Goal: Transaction & Acquisition: Book appointment/travel/reservation

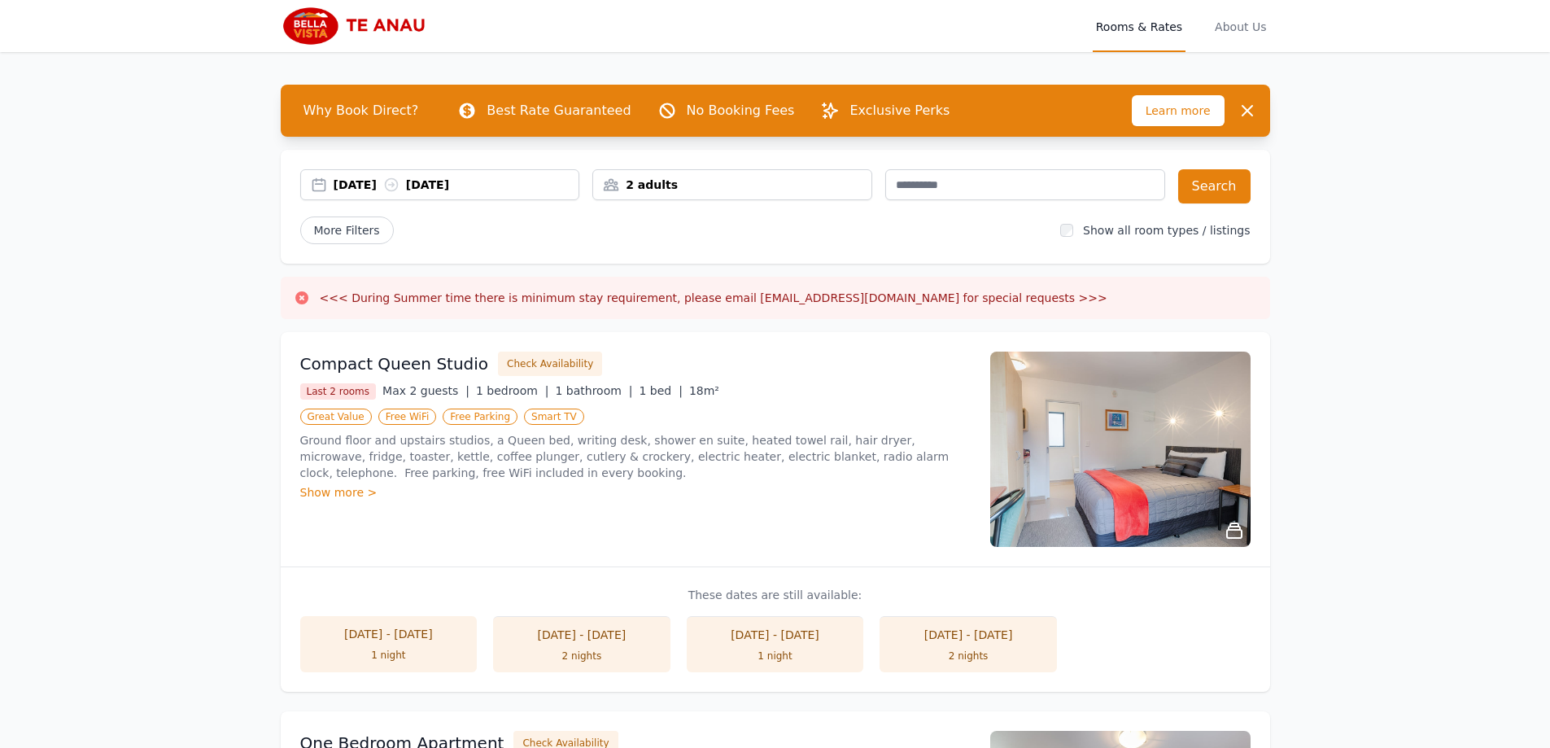
click at [394, 184] on div "[DATE] [DATE]" at bounding box center [457, 185] width 246 height 16
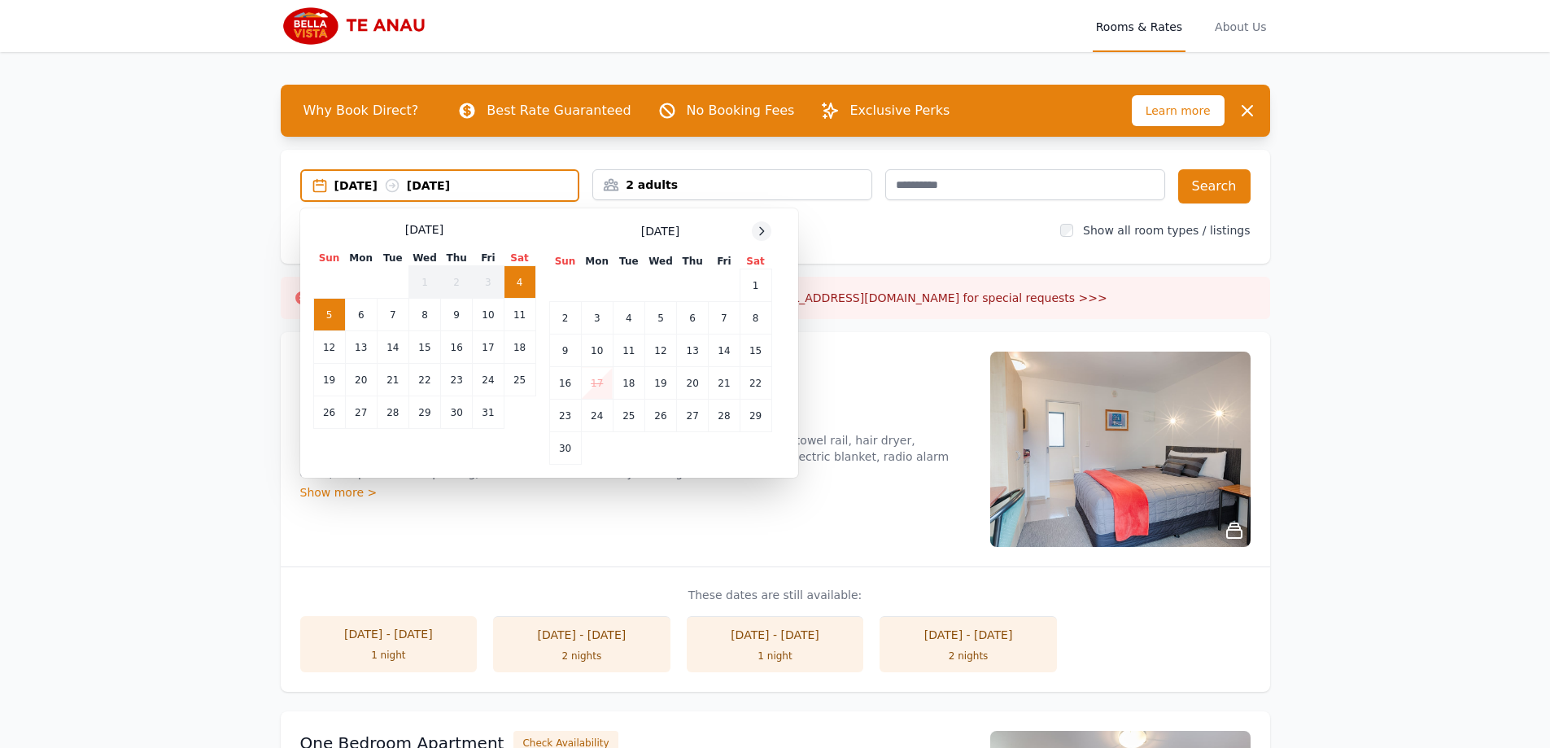
click at [762, 235] on icon at bounding box center [761, 231] width 13 height 13
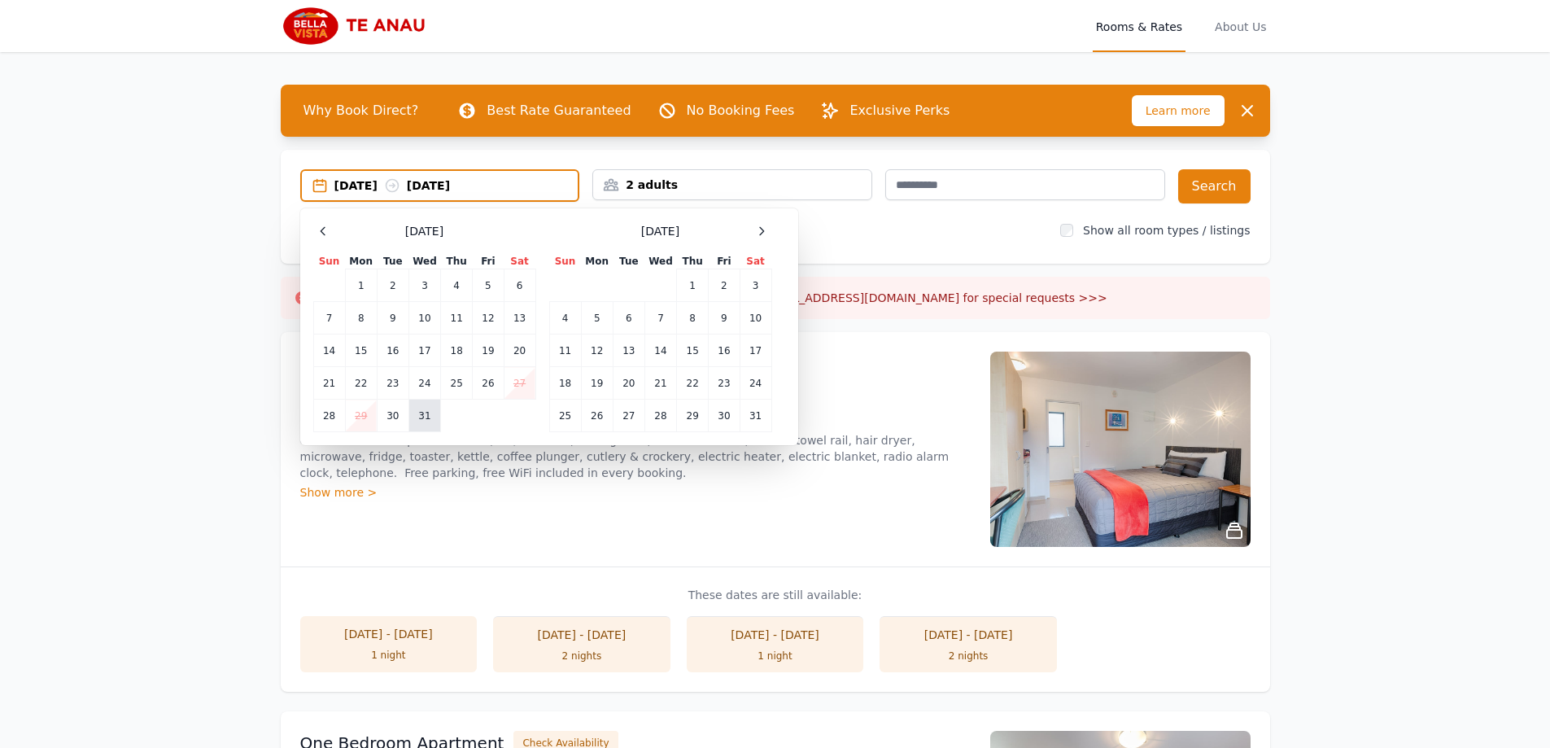
click at [425, 411] on td "31" at bounding box center [424, 415] width 32 height 33
click at [694, 283] on td "1" at bounding box center [693, 285] width 32 height 33
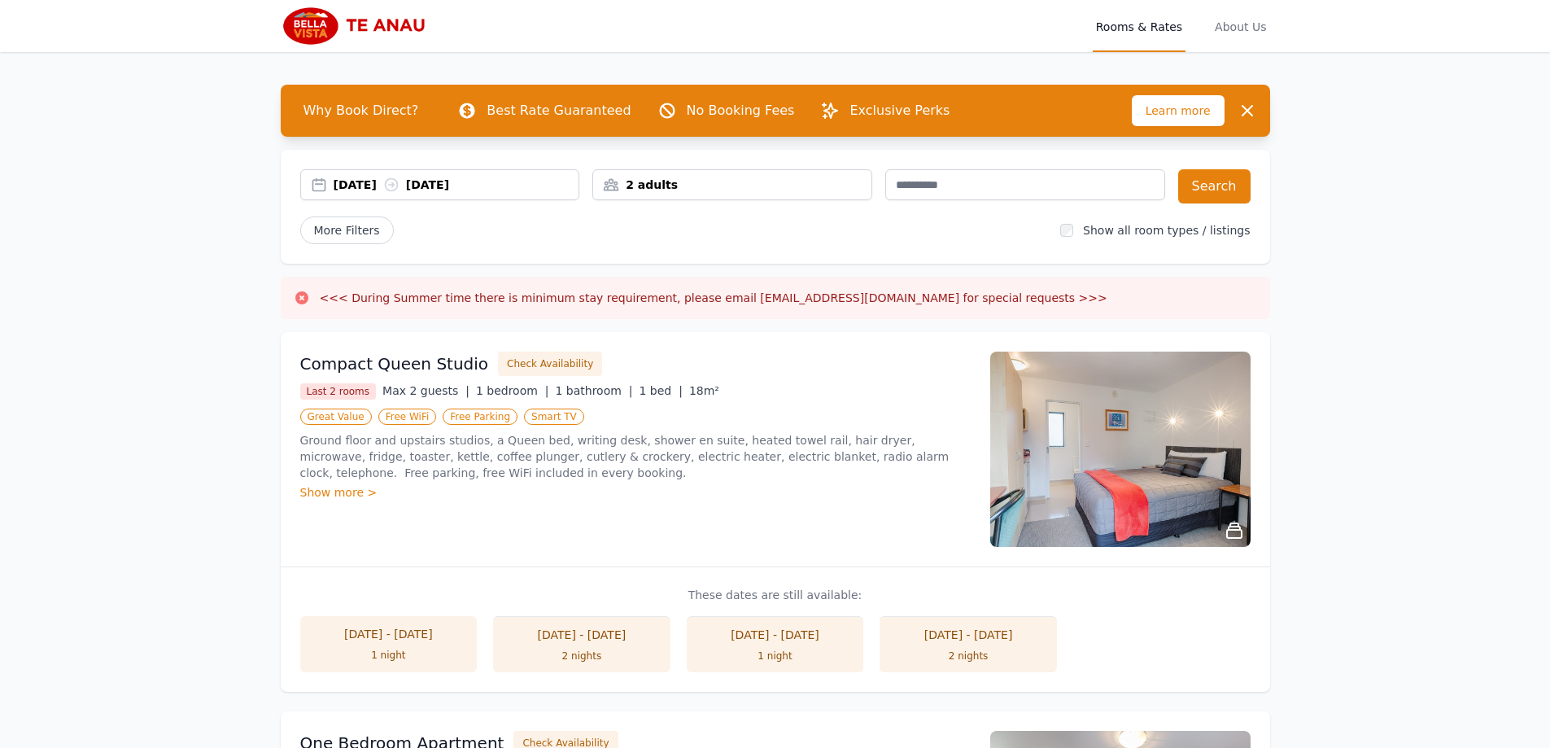
click at [778, 184] on div "2 adults" at bounding box center [732, 185] width 278 height 16
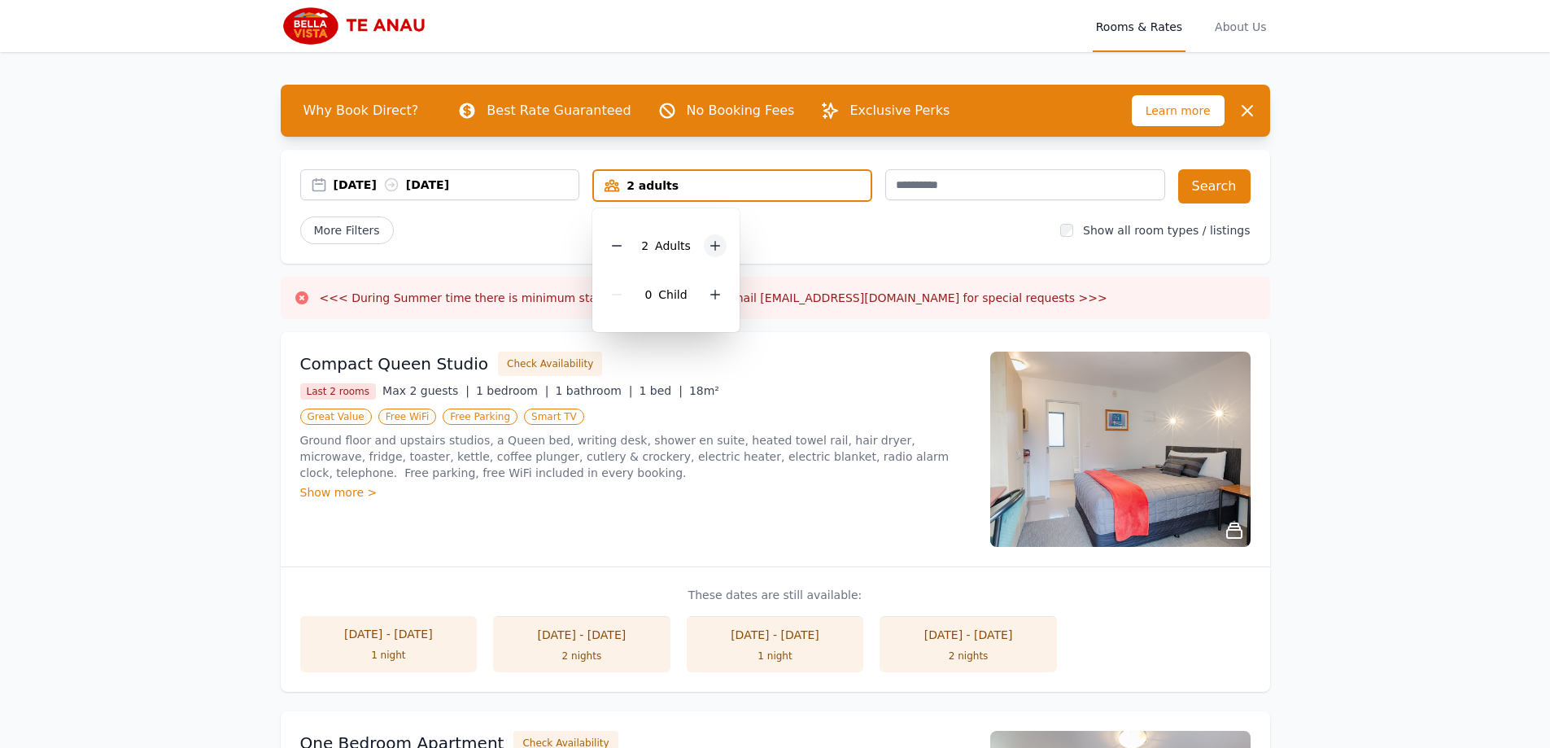
click at [712, 241] on icon at bounding box center [715, 245] width 13 height 13
click at [1218, 177] on button "Search" at bounding box center [1214, 186] width 72 height 34
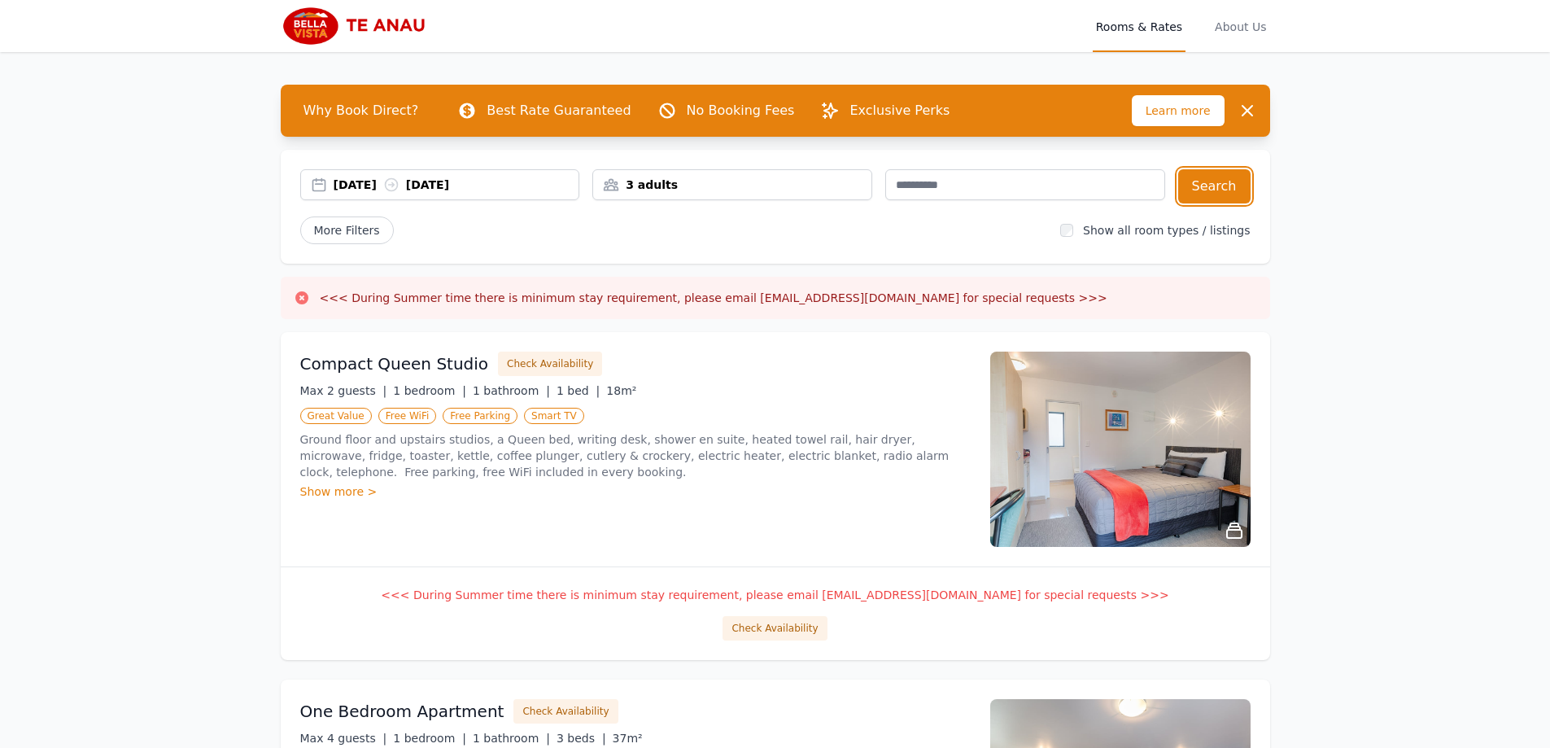
click at [657, 188] on div "3 adults" at bounding box center [732, 185] width 278 height 16
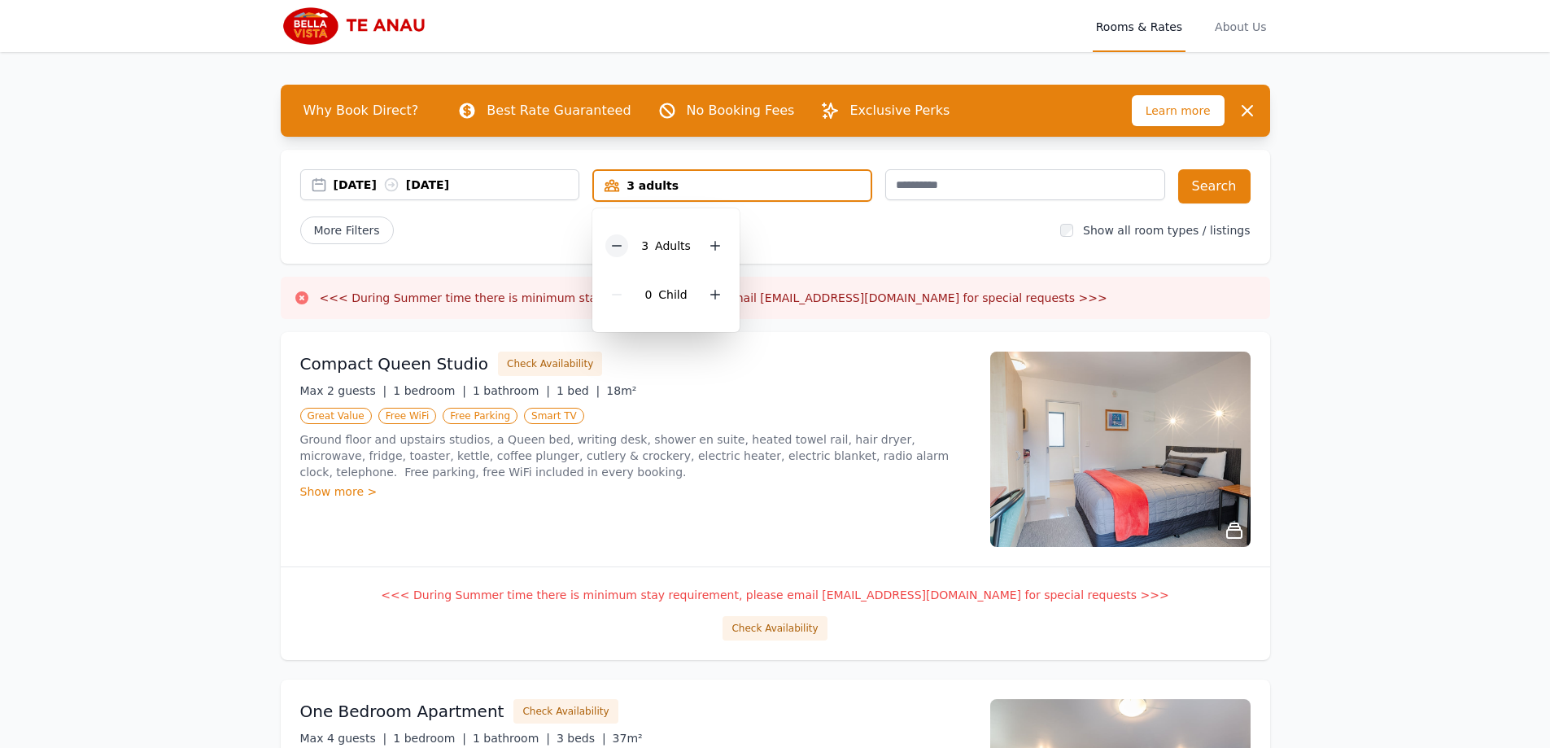
click at [626, 247] on div at bounding box center [616, 245] width 23 height 23
click at [1195, 191] on button "Search" at bounding box center [1214, 186] width 72 height 34
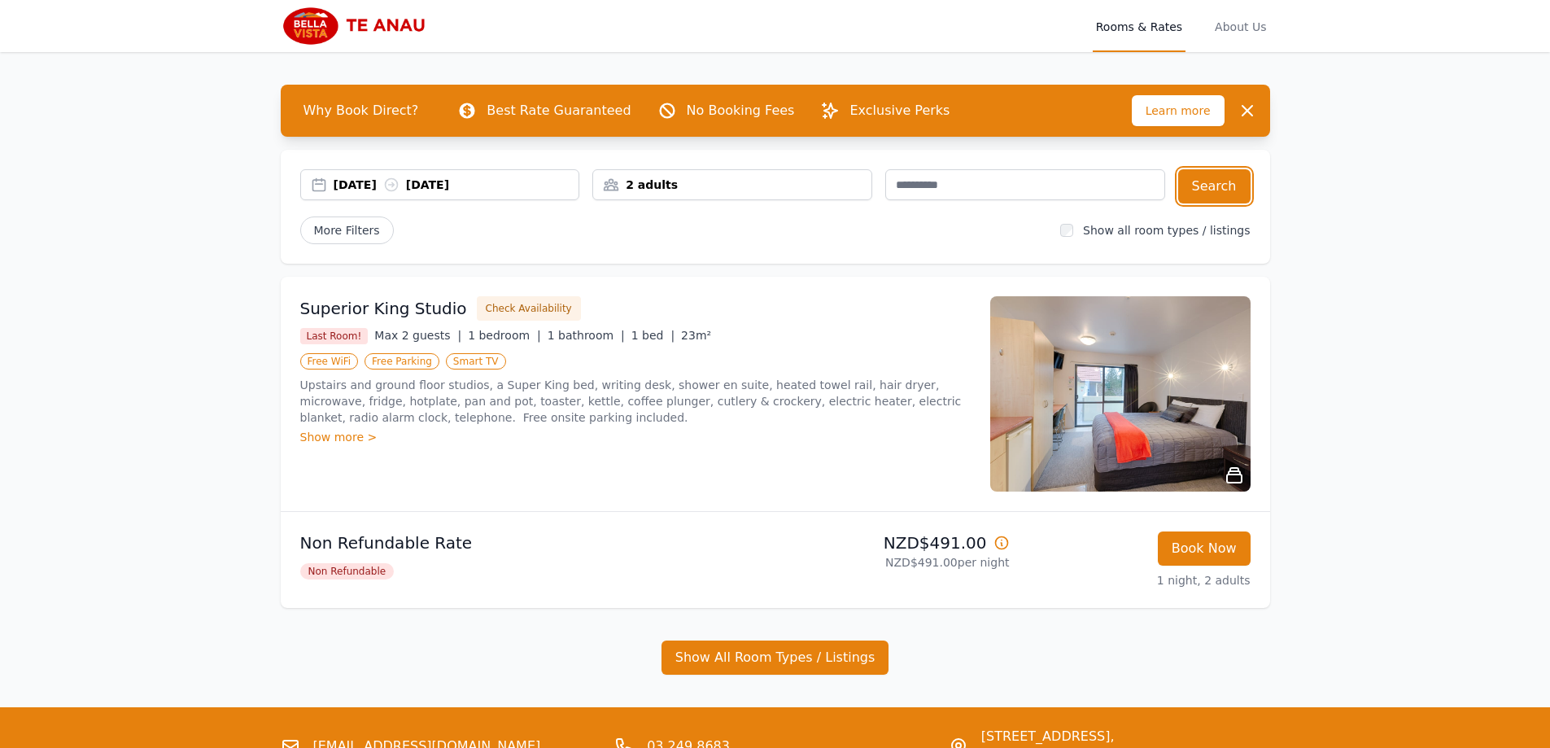
click at [718, 186] on div "2 adults" at bounding box center [732, 185] width 278 height 16
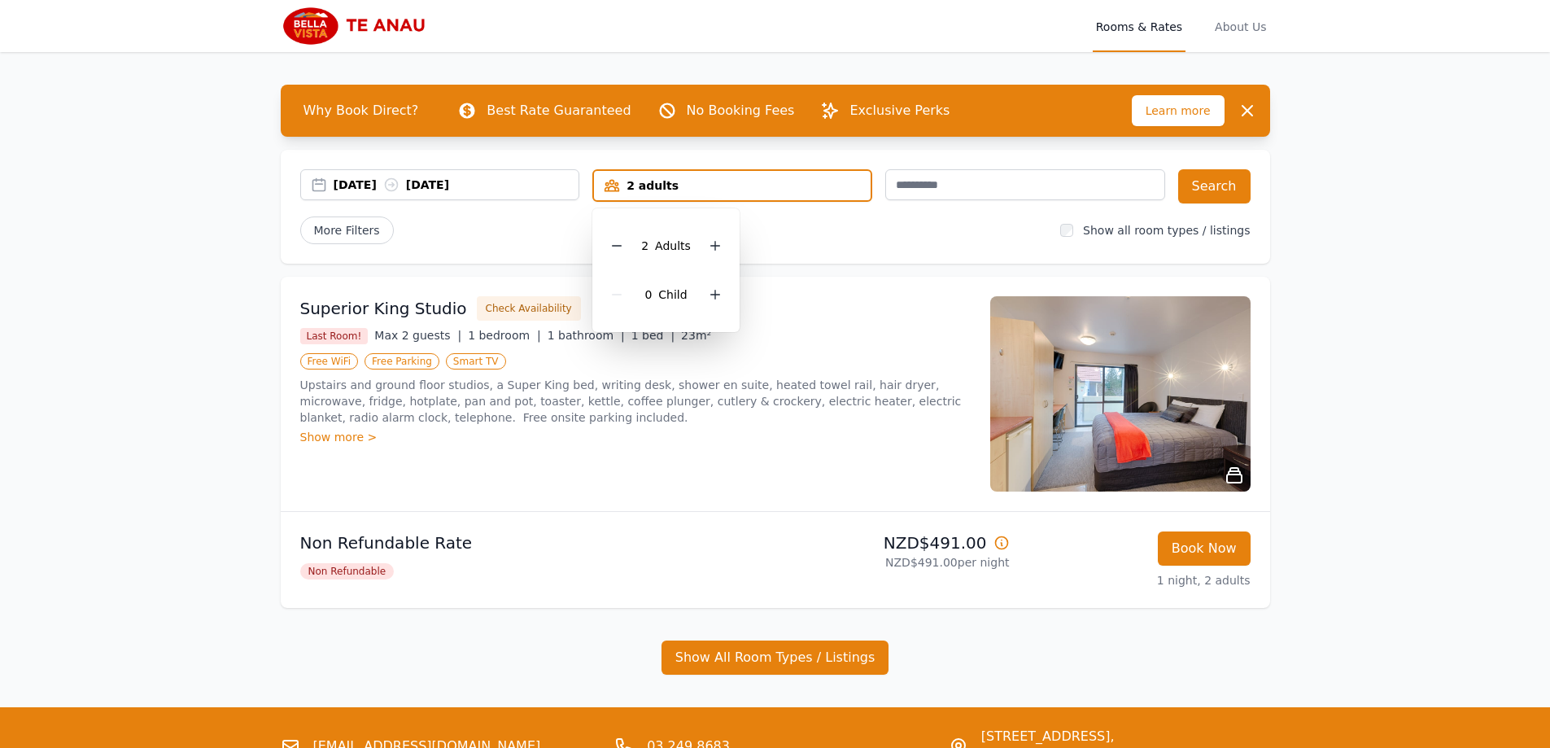
drag, startPoint x: 1382, startPoint y: 233, endPoint x: 1107, endPoint y: 122, distance: 296.4
click at [1370, 238] on div "Open main menu Rooms & Rates About Us Why Book Direct? Best Rate Guaranteed No …" at bounding box center [775, 410] width 1550 height 821
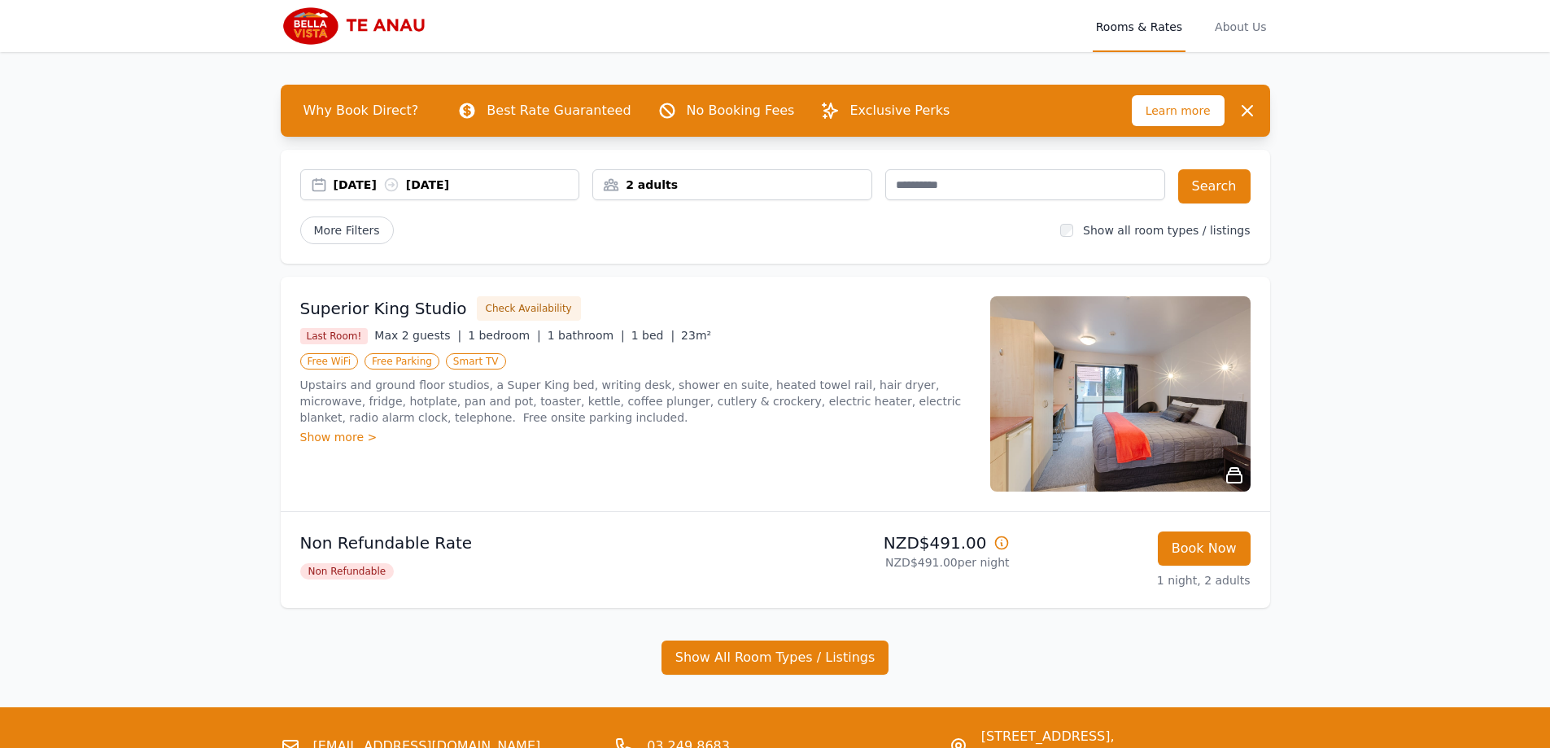
click at [729, 186] on div "2 adults" at bounding box center [732, 185] width 278 height 16
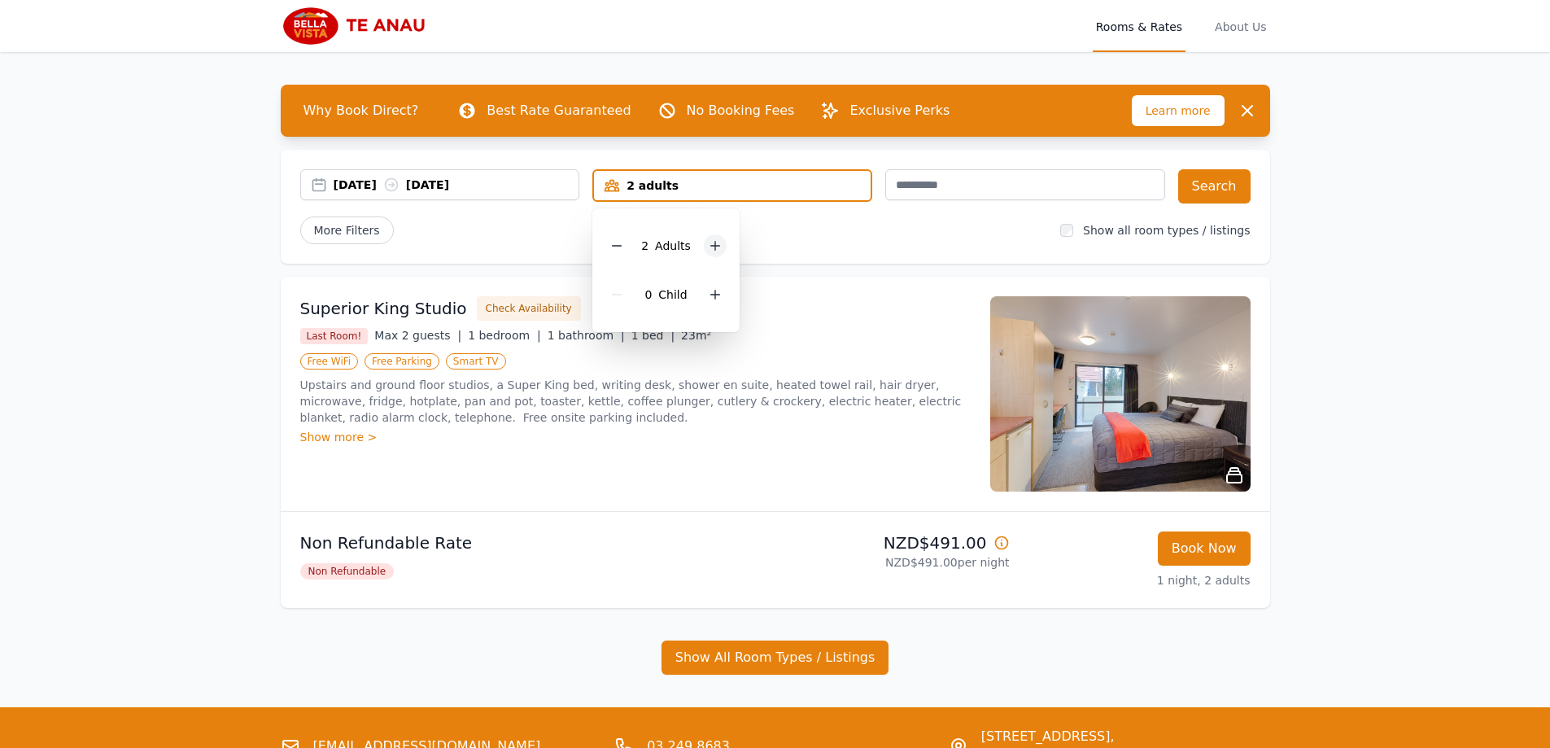
click at [721, 244] on div at bounding box center [715, 245] width 23 height 23
click at [1532, 284] on div "Open main menu Rooms & Rates About Us Why Book Direct? Best Rate Guaranteed No …" at bounding box center [775, 410] width 1550 height 821
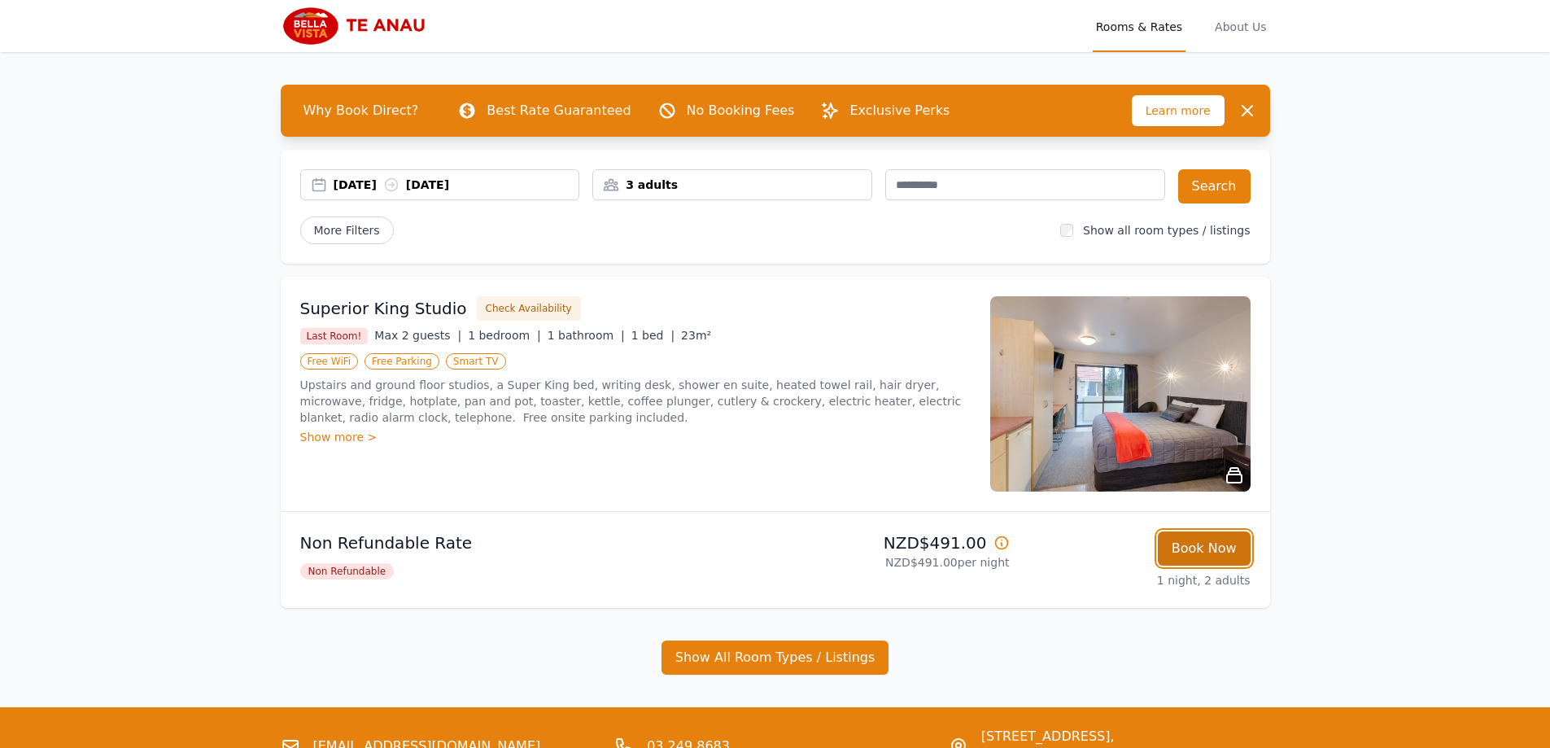
click at [1185, 542] on button "Book Now" at bounding box center [1204, 548] width 93 height 34
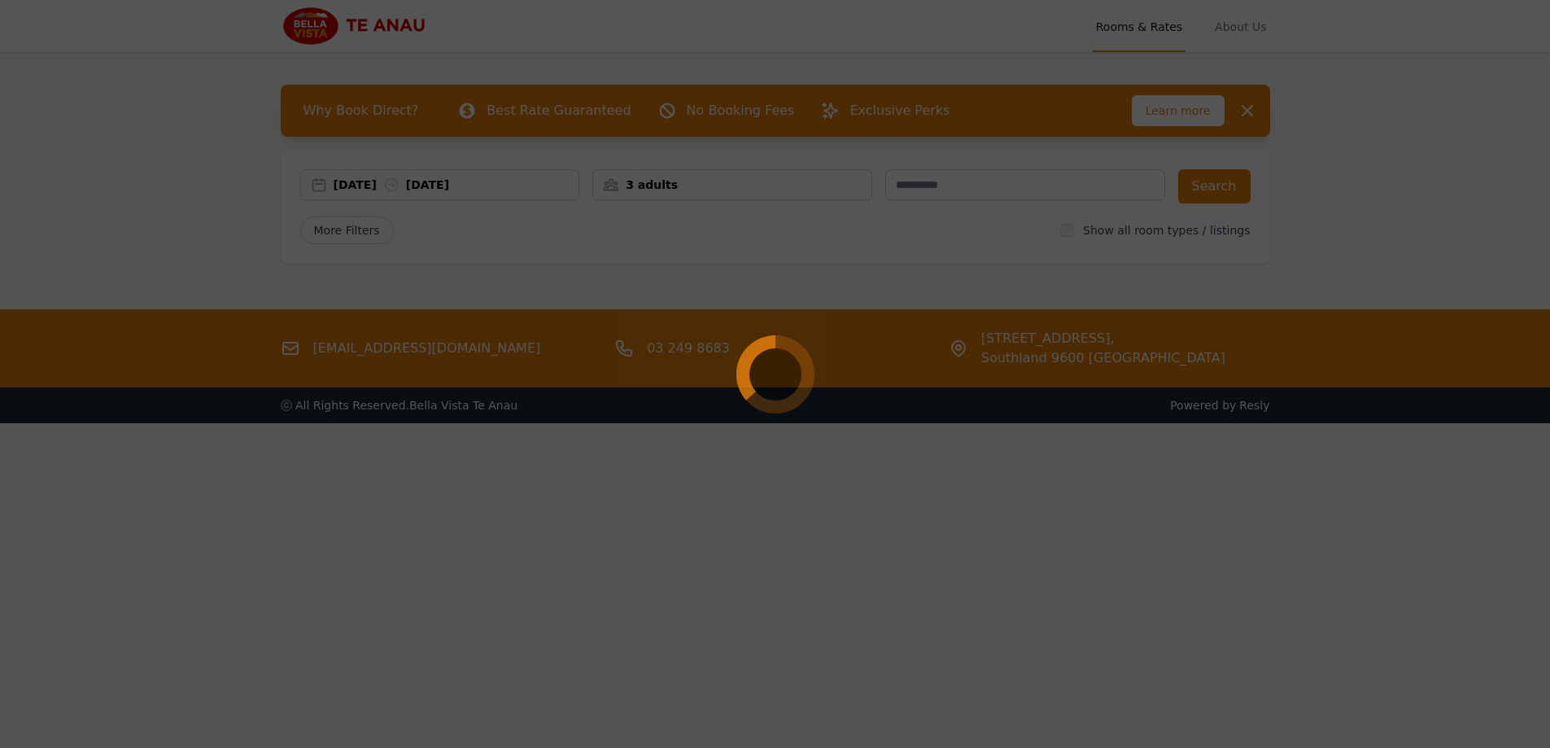
select select "**"
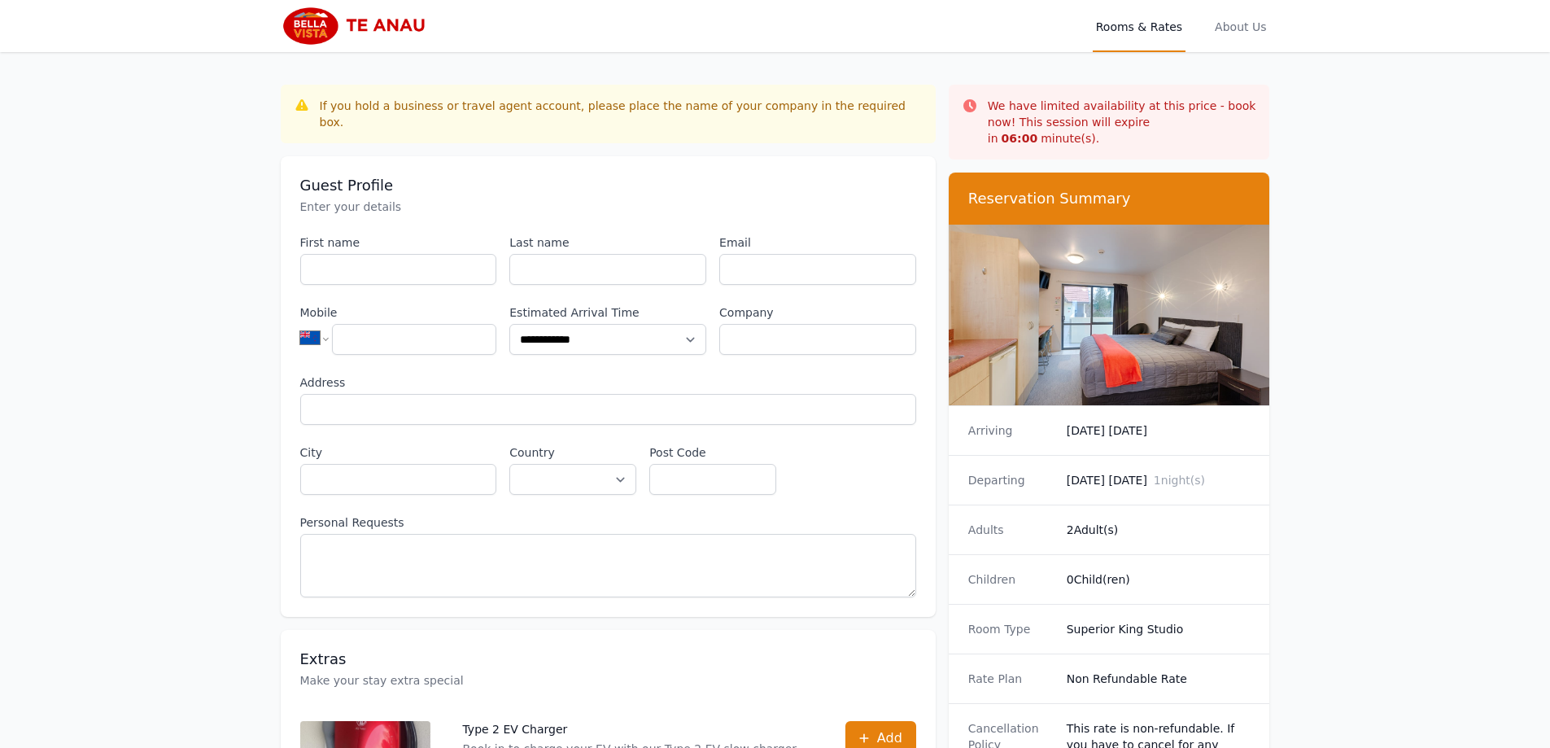
click at [375, 31] on img at bounding box center [359, 26] width 157 height 39
